Goal: Information Seeking & Learning: Learn about a topic

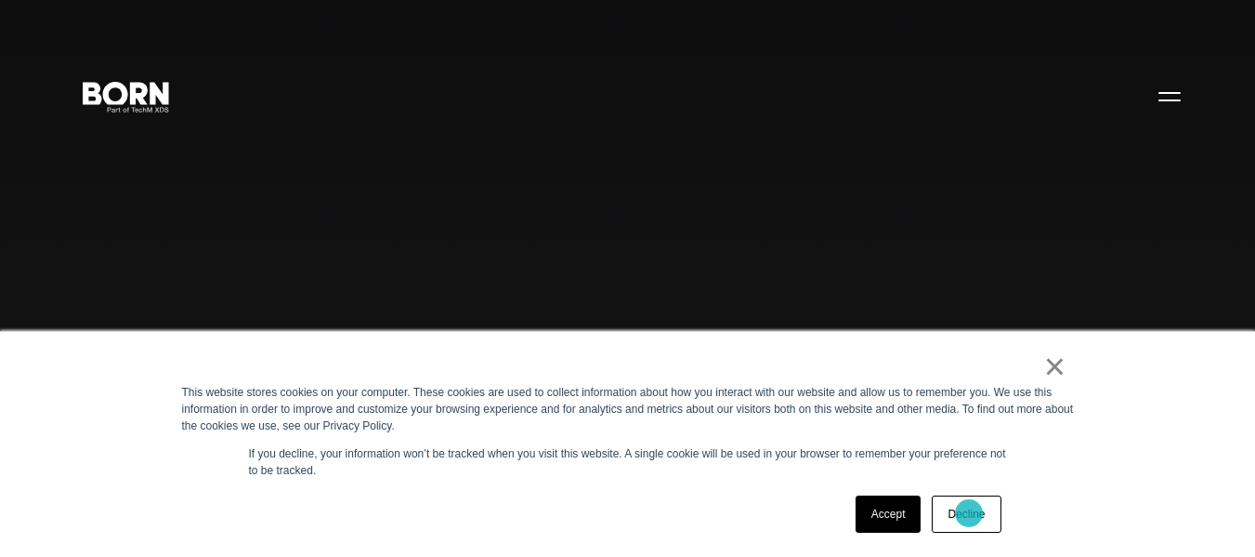
click at [971, 512] on link "Decline" at bounding box center [966, 513] width 69 height 37
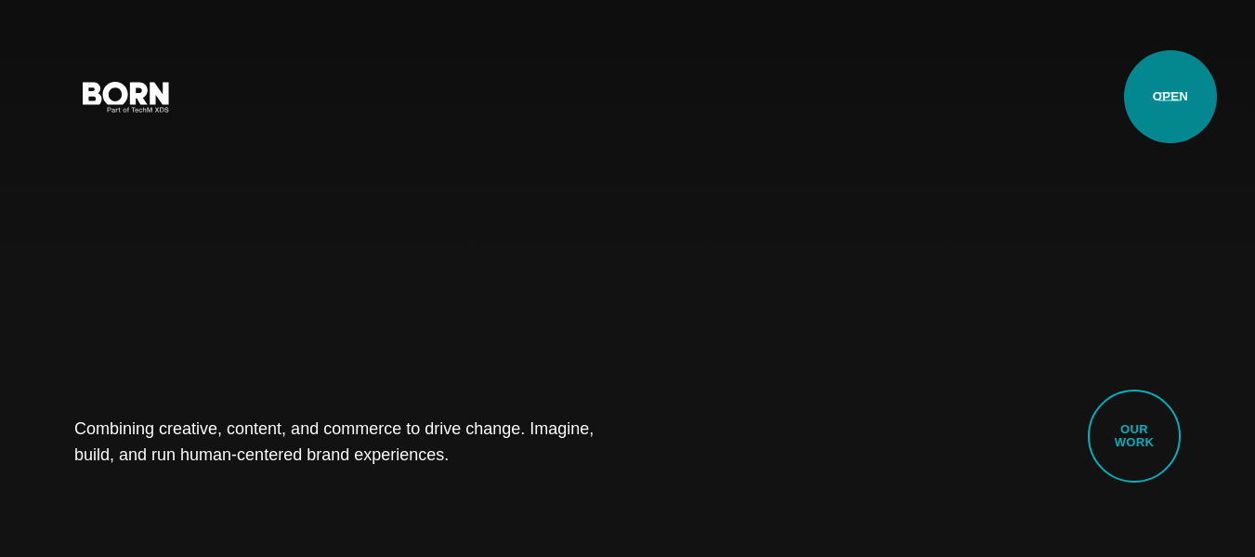
click at [1171, 97] on button "Primary Menu" at bounding box center [1170, 95] width 45 height 39
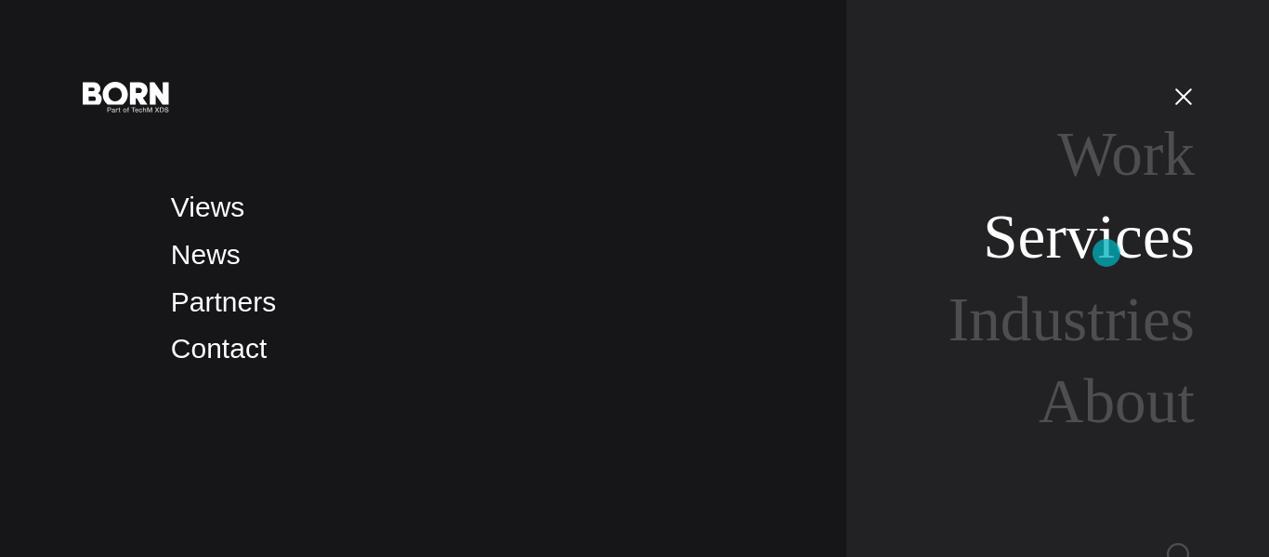
click at [1107, 253] on link "Services" at bounding box center [1089, 237] width 212 height 70
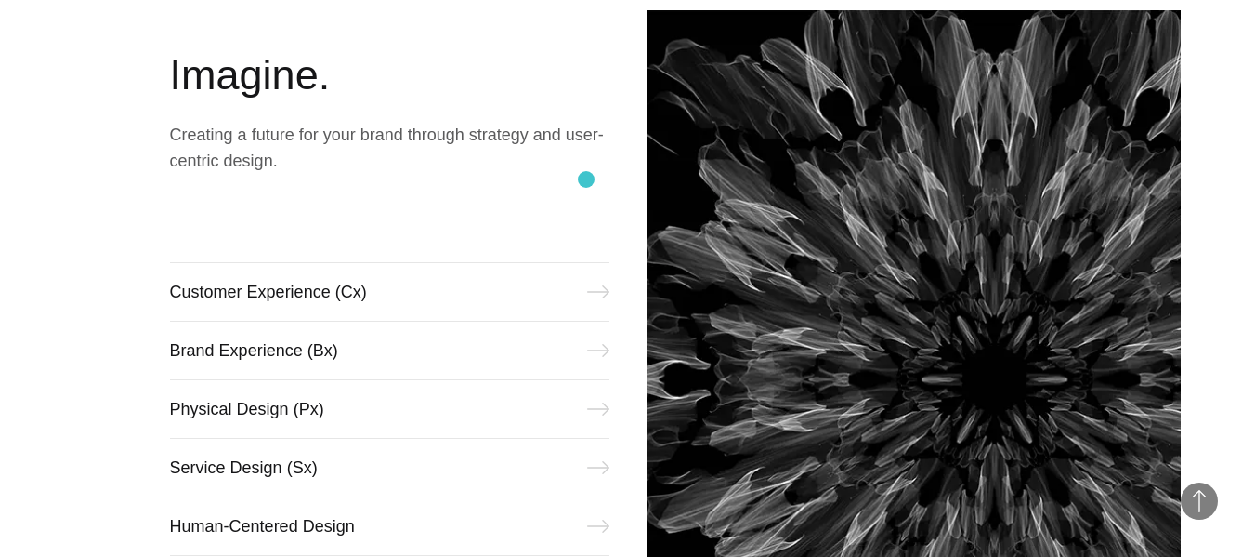
scroll to position [836, 0]
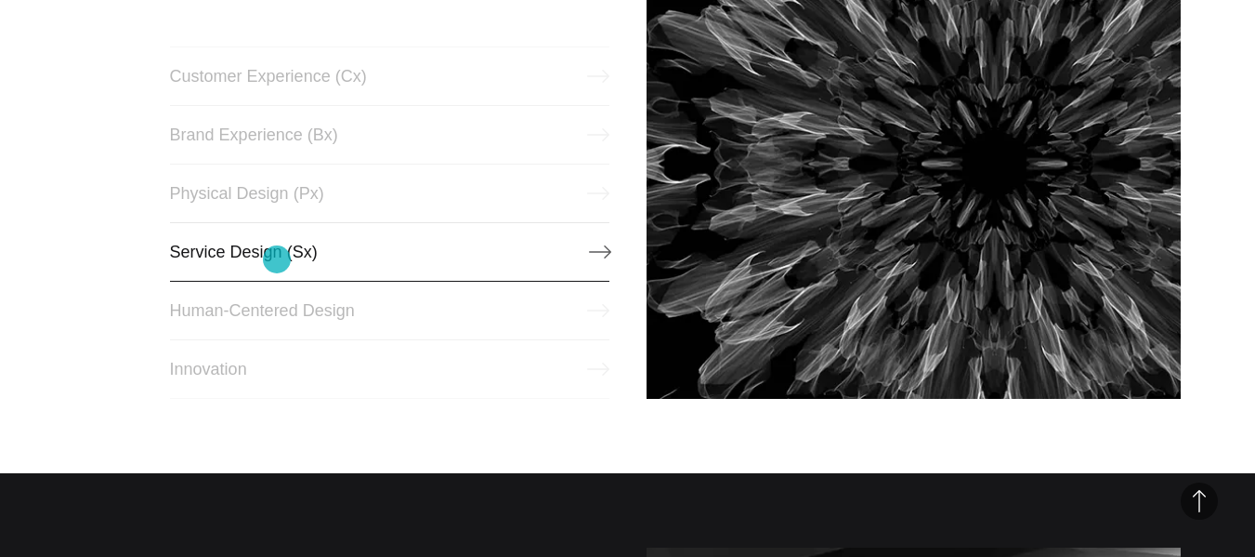
click at [277, 259] on link "Service Design (Sx)" at bounding box center [390, 251] width 440 height 59
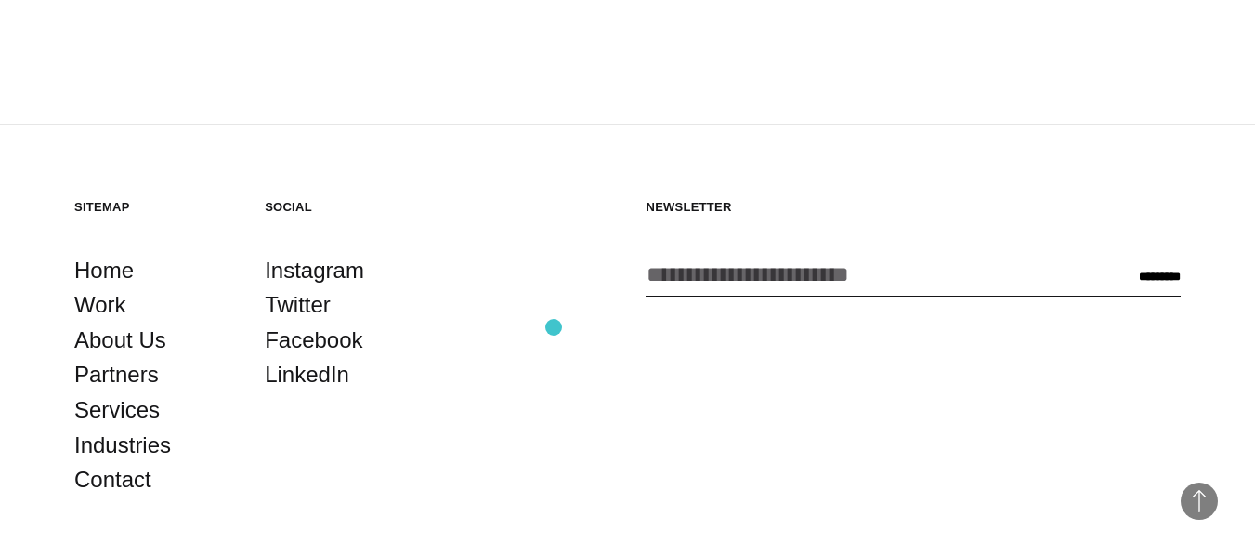
scroll to position [2747, 0]
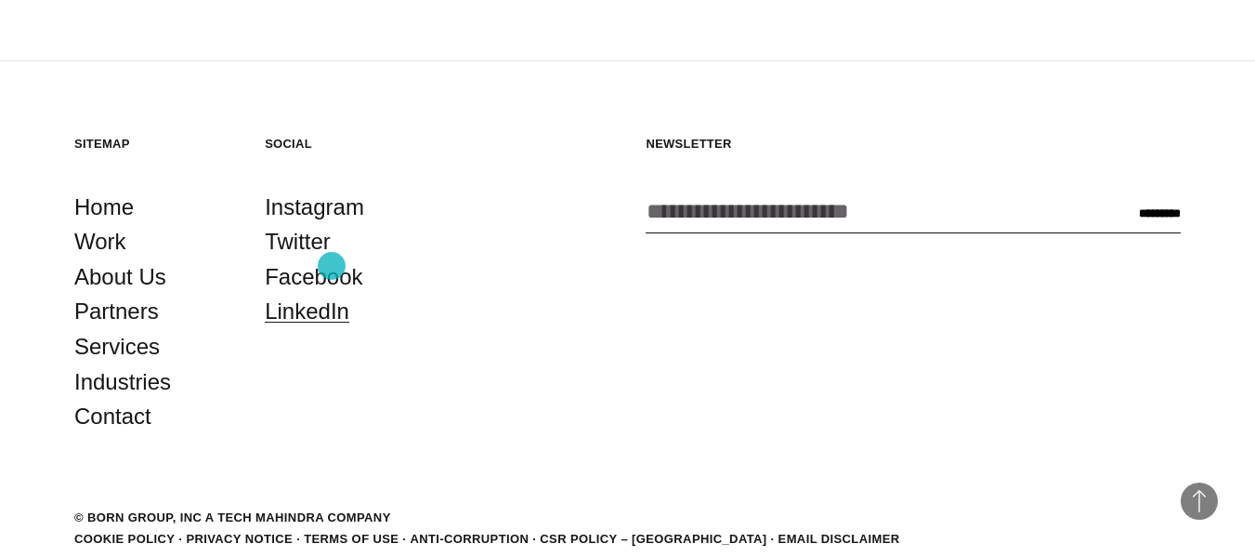
click at [332, 294] on link "LinkedIn" at bounding box center [307, 311] width 85 height 35
